Goal: Information Seeking & Learning: Check status

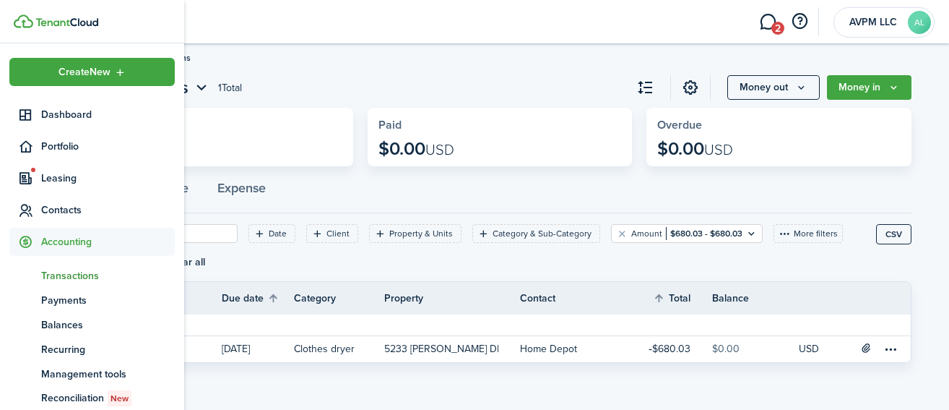
click at [74, 277] on span "Transactions" at bounding box center [108, 275] width 134 height 15
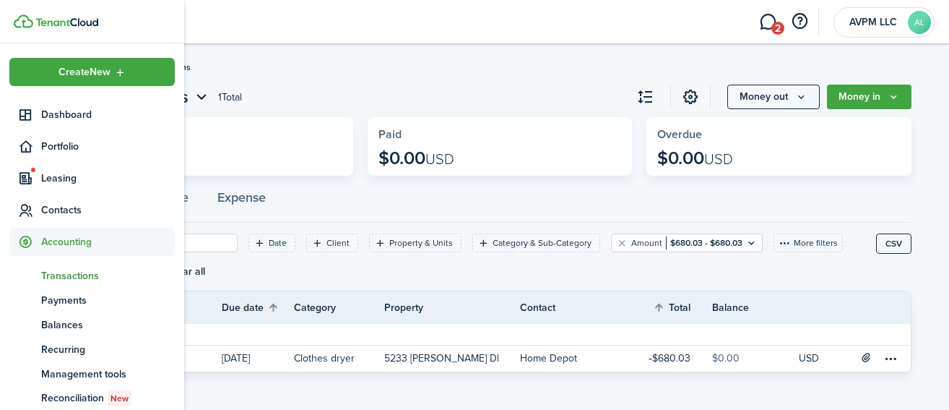
click at [82, 275] on span "Transactions" at bounding box center [108, 275] width 134 height 15
click at [83, 274] on span "Transactions" at bounding box center [108, 275] width 134 height 15
click at [68, 269] on span "Transactions" at bounding box center [108, 275] width 134 height 15
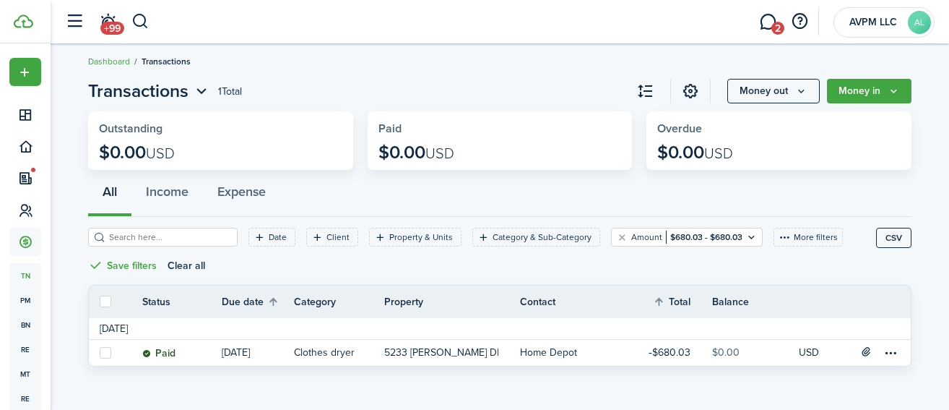
scroll to position [9, 0]
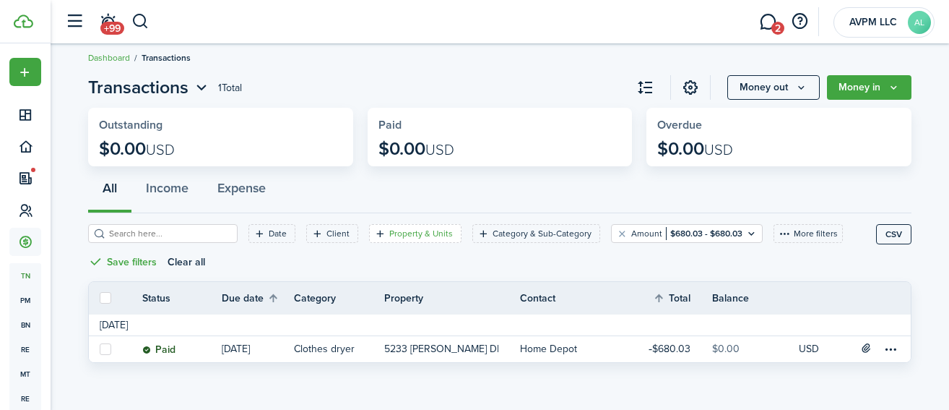
click at [398, 233] on filter-tag-label "Property & Units" at bounding box center [421, 233] width 64 height 13
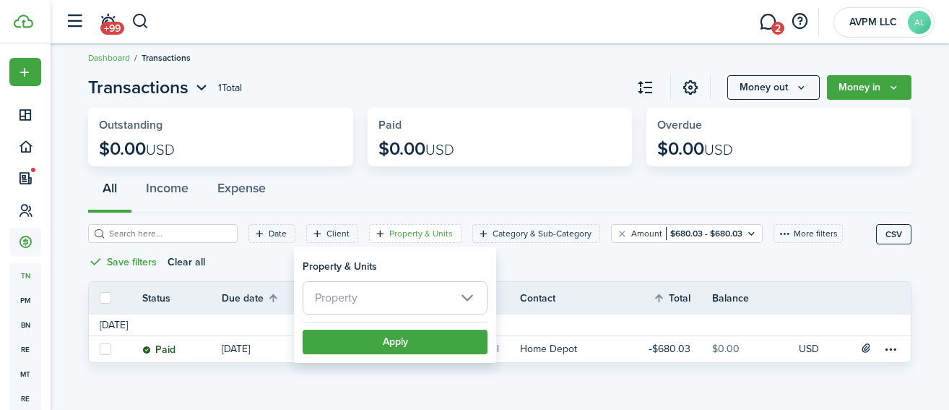
click at [428, 293] on span "Property" at bounding box center [394, 298] width 183 height 32
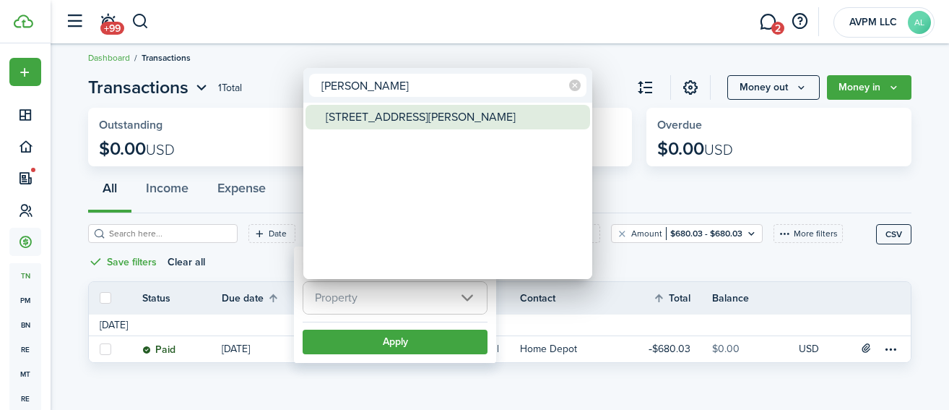
type input "[PERSON_NAME]"
click at [454, 116] on div "[STREET_ADDRESS][PERSON_NAME]" at bounding box center [454, 117] width 256 height 25
type input "[STREET_ADDRESS][PERSON_NAME]"
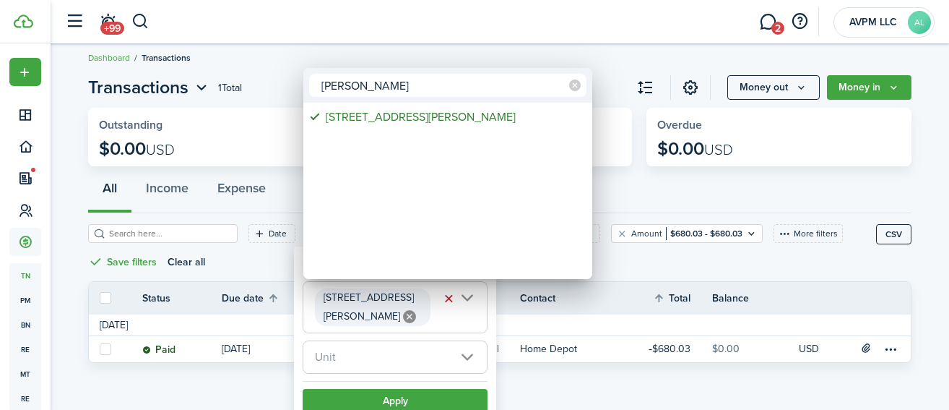
click at [435, 399] on div at bounding box center [474, 204] width 1180 height 641
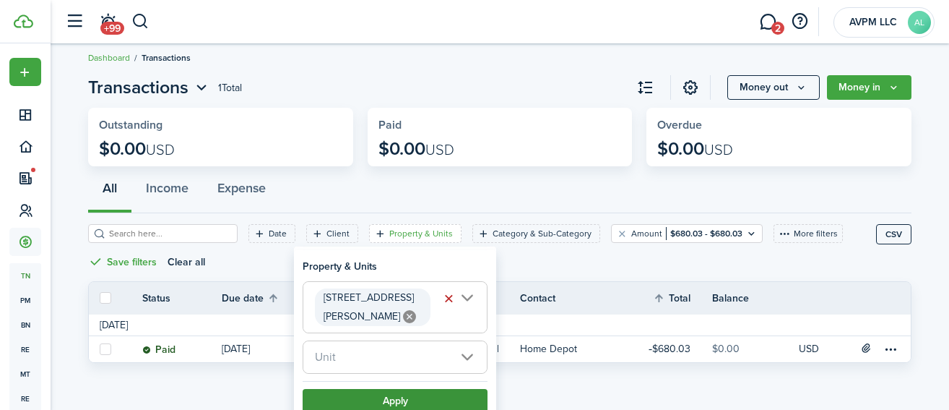
click at [436, 400] on button "Apply" at bounding box center [395, 401] width 185 height 25
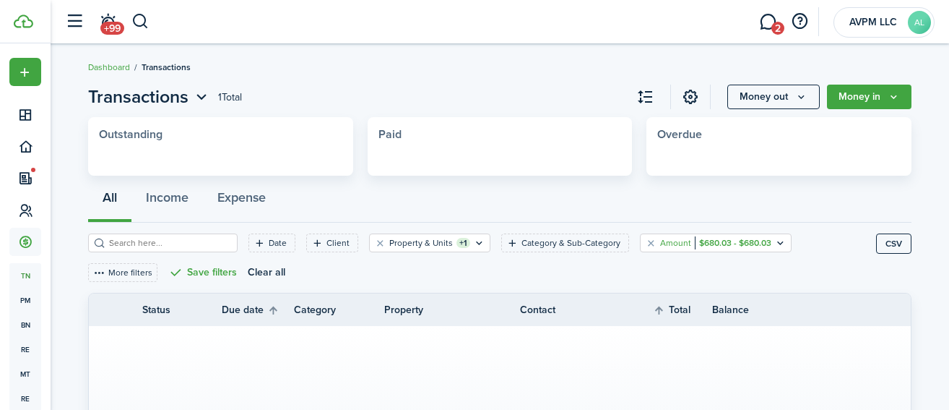
click at [704, 239] on filter-tag-value "$680.03 - $680.03" at bounding box center [733, 242] width 77 height 13
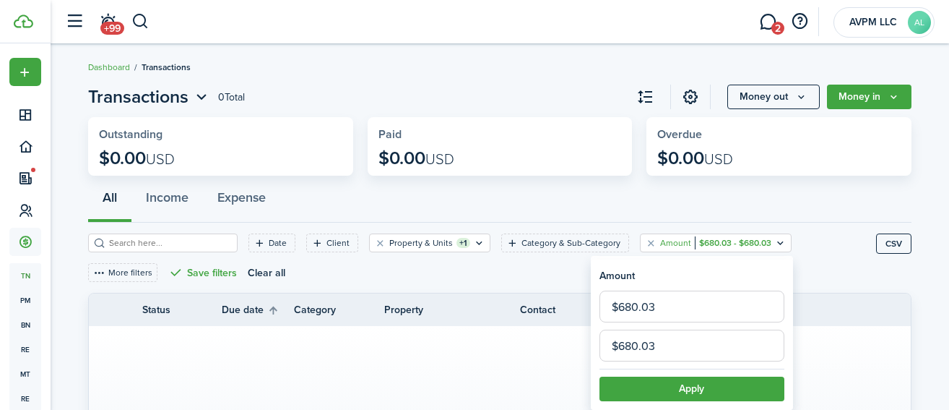
click at [701, 314] on input "$680.03" at bounding box center [692, 306] width 185 height 32
type input "$175.00"
click at [692, 343] on input "$680.03" at bounding box center [692, 345] width 185 height 32
type input "$175.00"
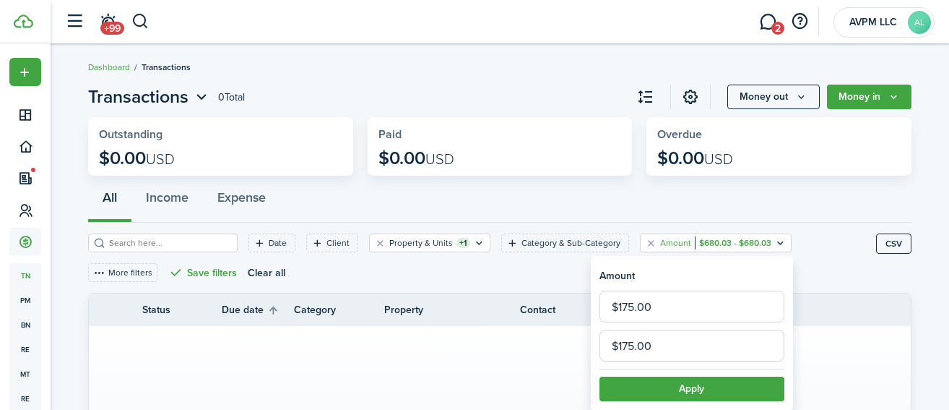
click at [685, 392] on button "Apply" at bounding box center [692, 388] width 185 height 25
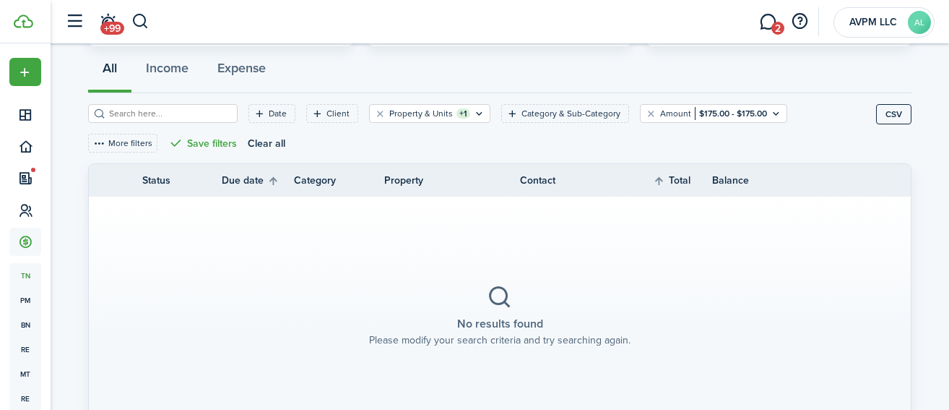
scroll to position [130, 0]
click at [408, 114] on filter-tag-label "Property & Units" at bounding box center [421, 112] width 64 height 13
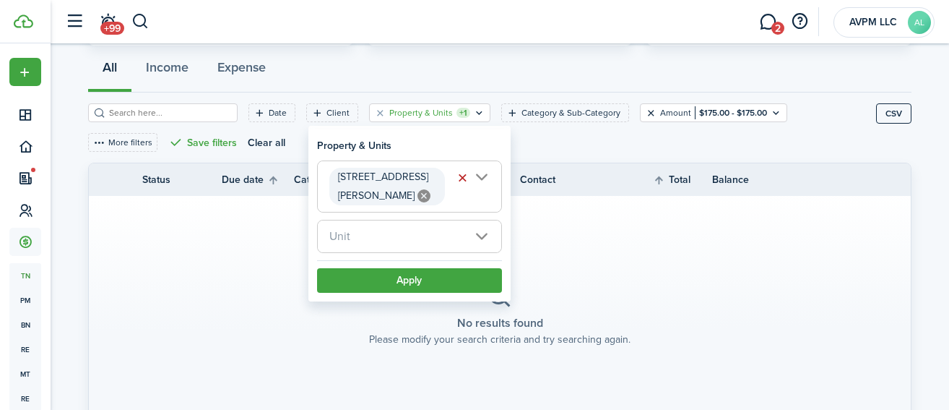
click at [645, 113] on button "Clear filter" at bounding box center [651, 113] width 12 height 12
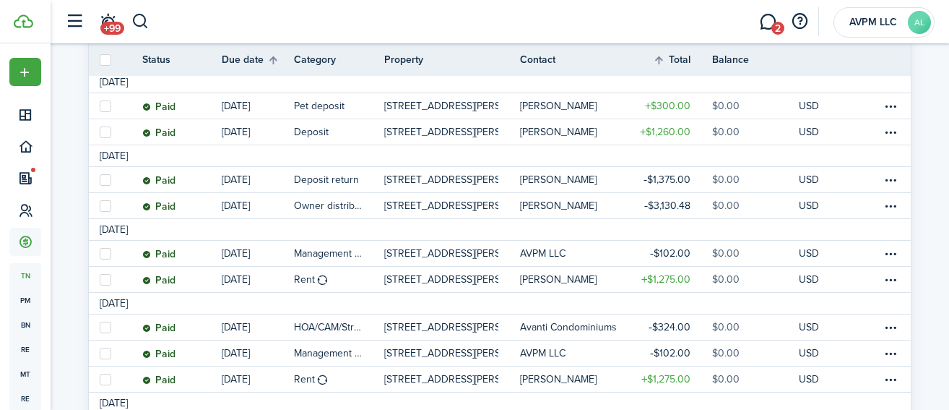
scroll to position [1590, 0]
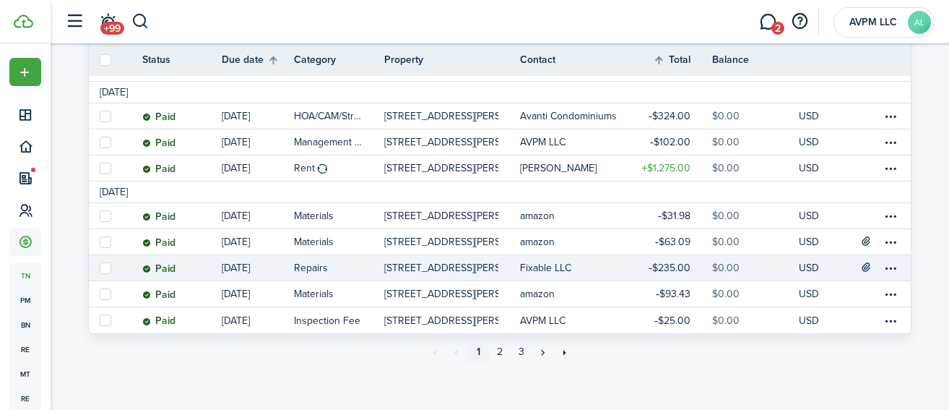
click at [668, 265] on table-amount-title "$235.00" at bounding box center [670, 267] width 42 height 15
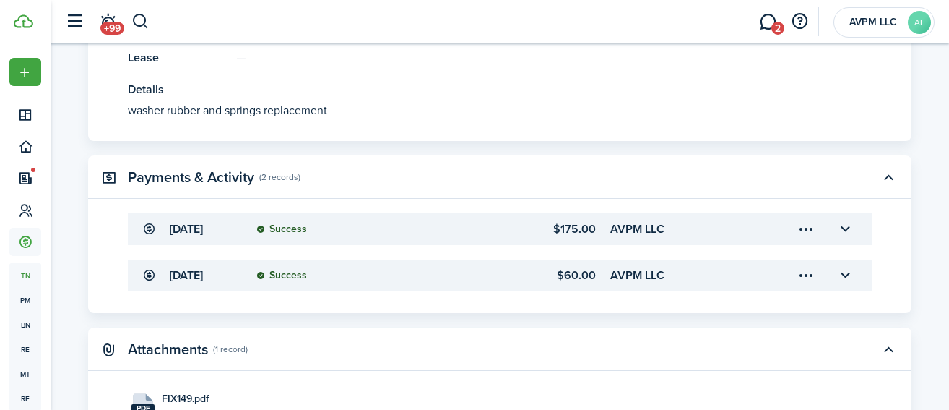
scroll to position [460, 0]
click at [143, 19] on button "button" at bounding box center [140, 21] width 18 height 25
